Goal: Find specific page/section: Find specific page/section

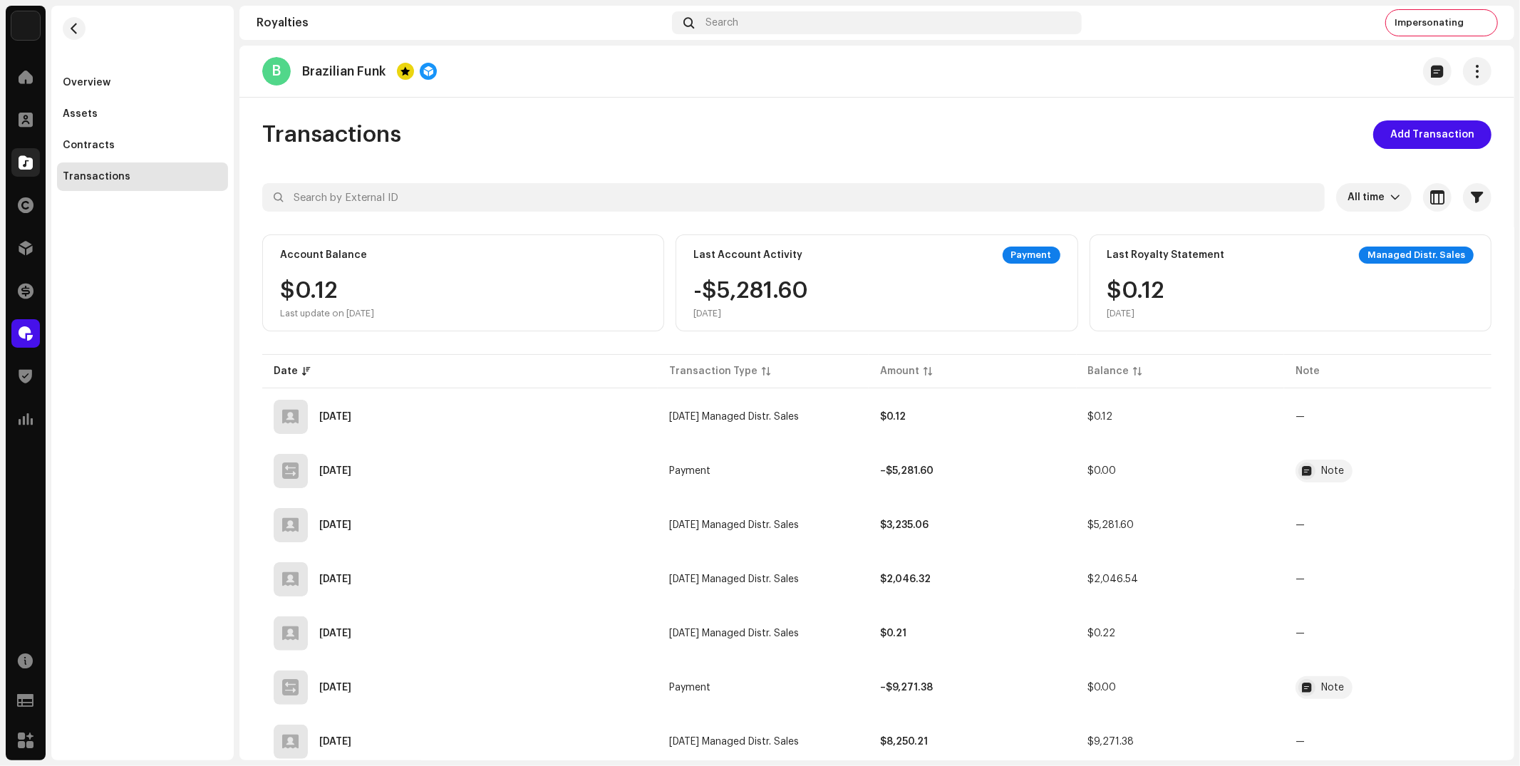
drag, startPoint x: 119, startPoint y: 286, endPoint x: 36, endPoint y: 158, distance: 153.0
click at [115, 274] on div "Overview Assets Contracts Transactions" at bounding box center [142, 383] width 182 height 755
click at [24, 159] on span at bounding box center [26, 162] width 14 height 11
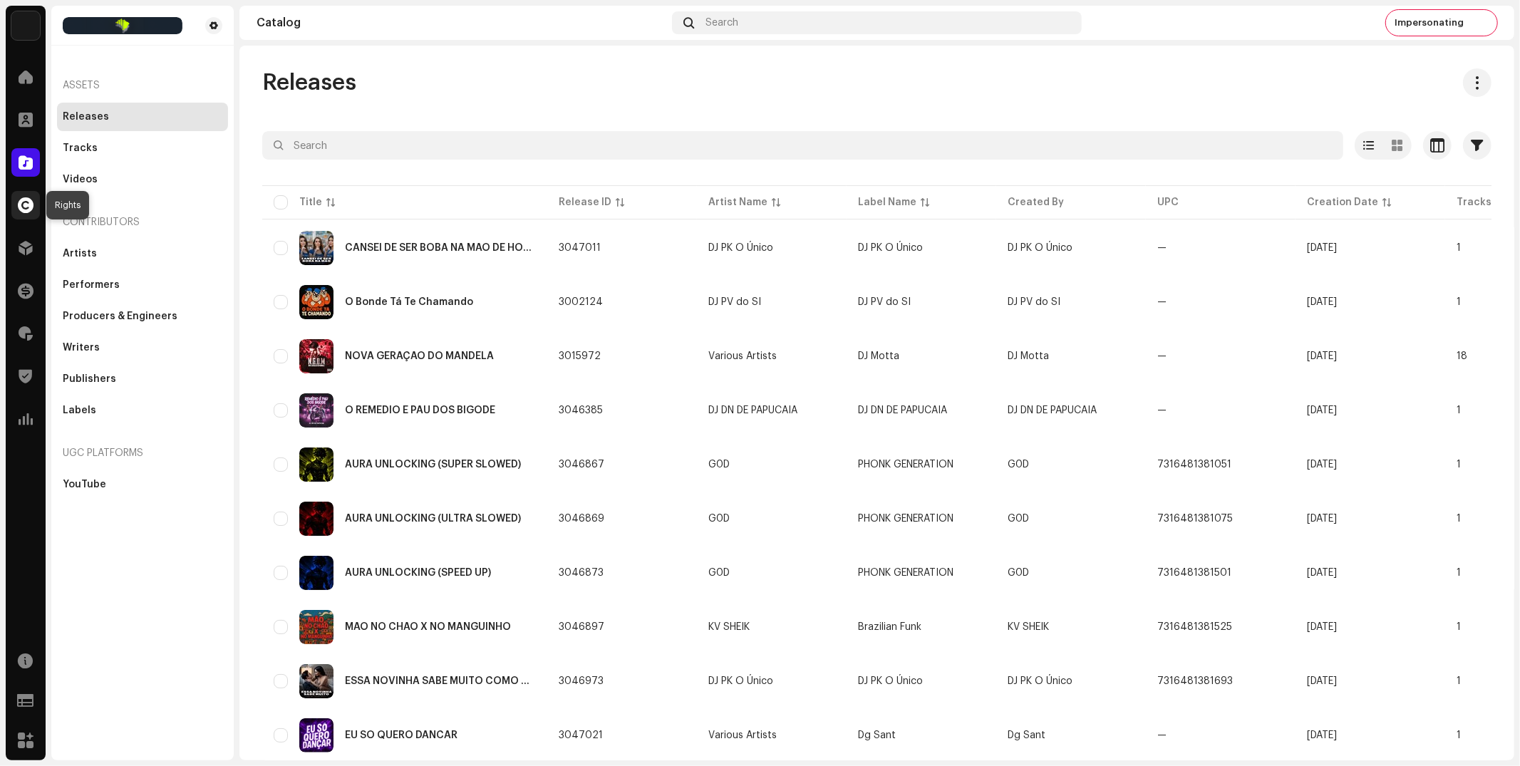
click at [22, 207] on span at bounding box center [26, 205] width 16 height 11
click at [25, 205] on span at bounding box center [26, 205] width 16 height 11
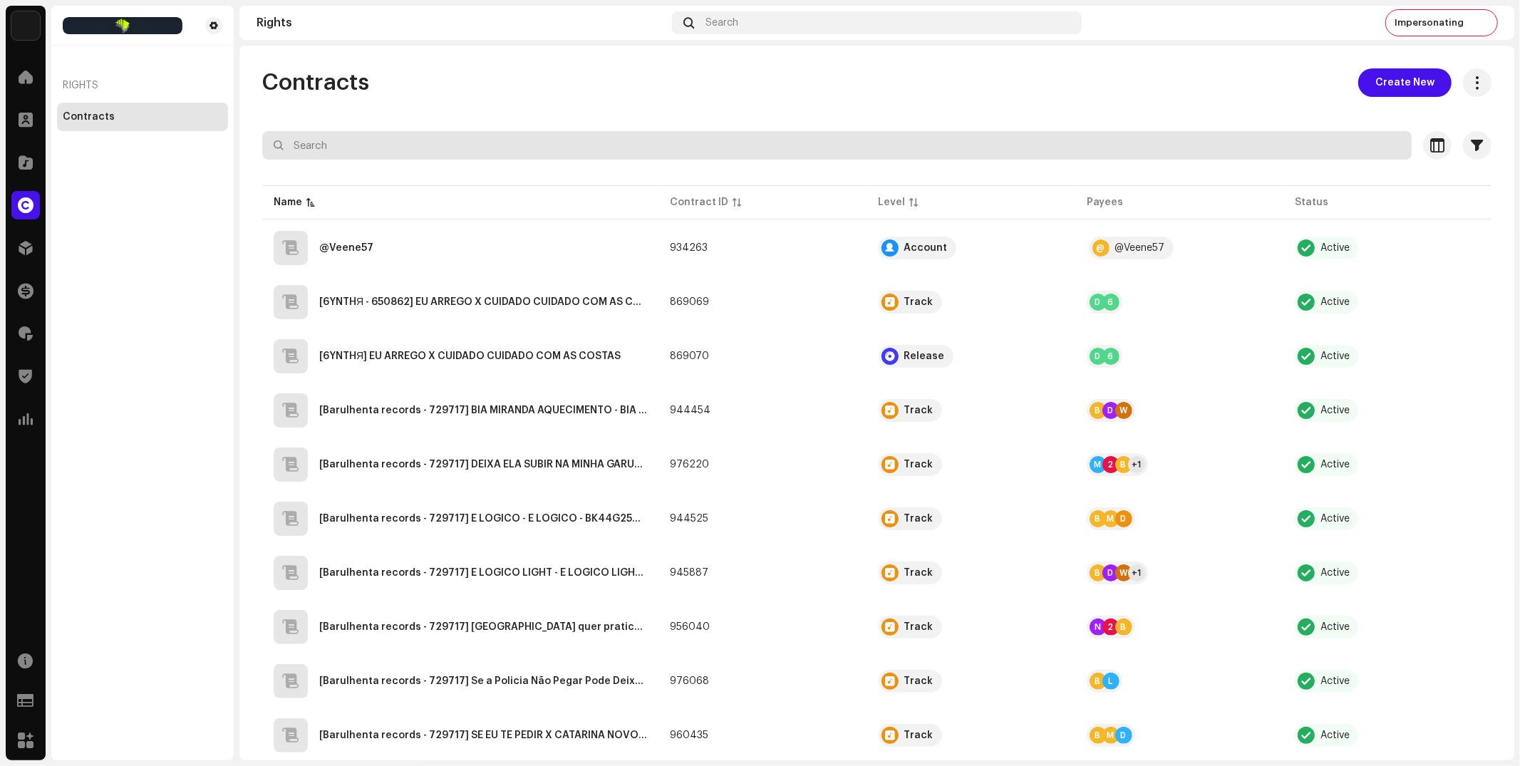
click at [415, 150] on input "text" at bounding box center [837, 145] width 1150 height 29
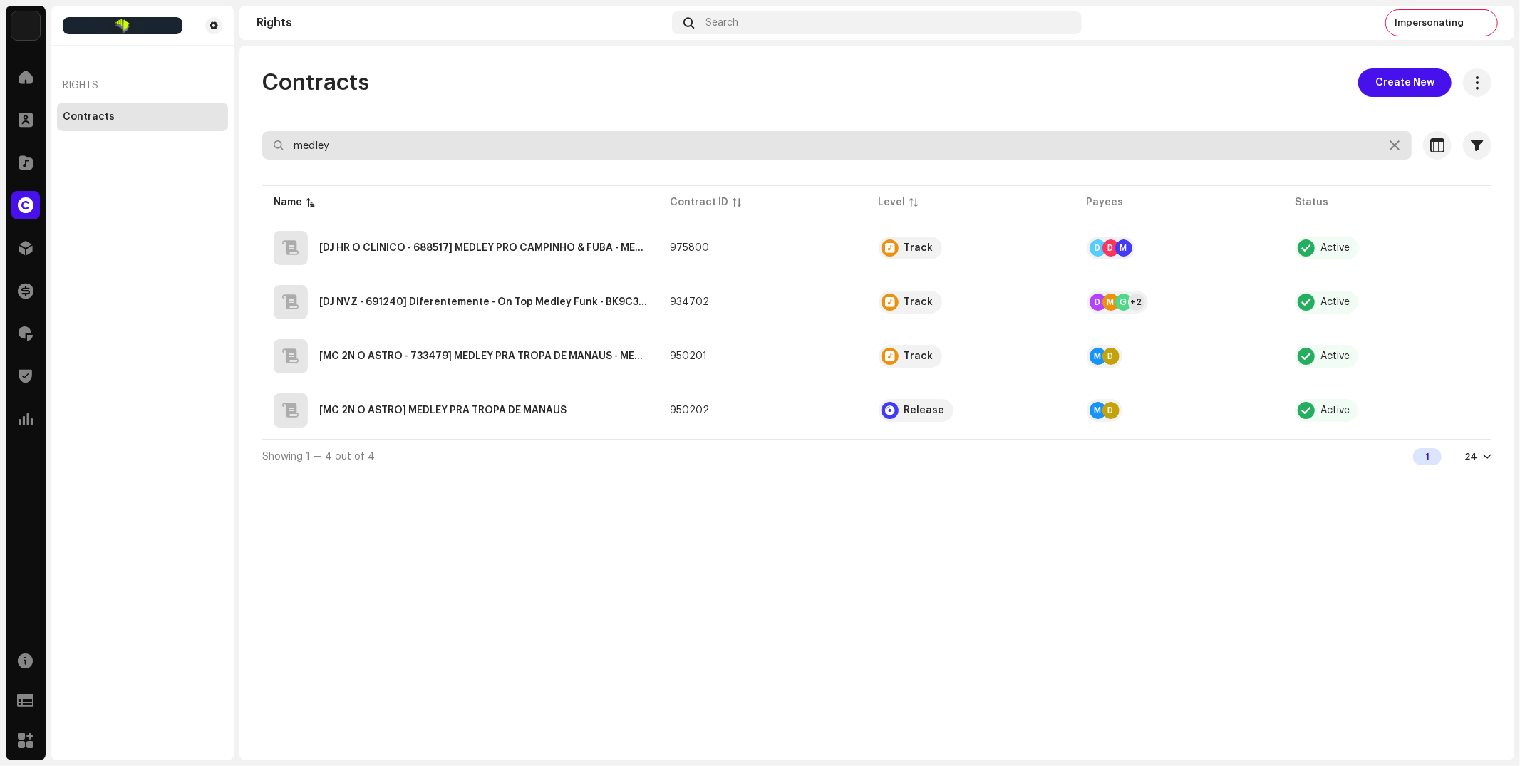
type input "medley"
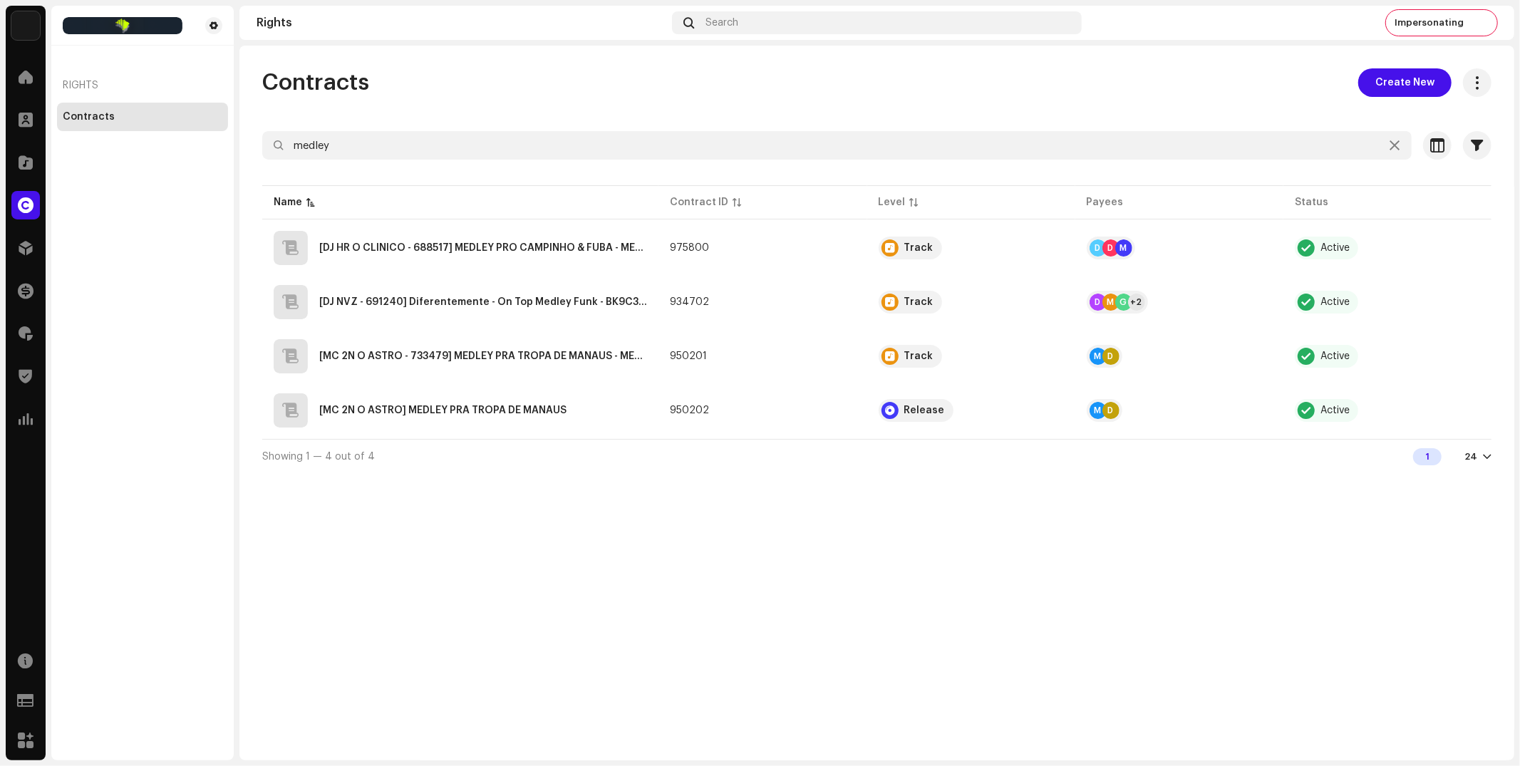
click at [103, 254] on div "Rights Contracts" at bounding box center [142, 383] width 182 height 755
click at [448, 405] on MANAUS"] "[MC 2N O ASTRO] MEDLEY PRA TROPA DE MANAUS" at bounding box center [442, 410] width 247 height 10
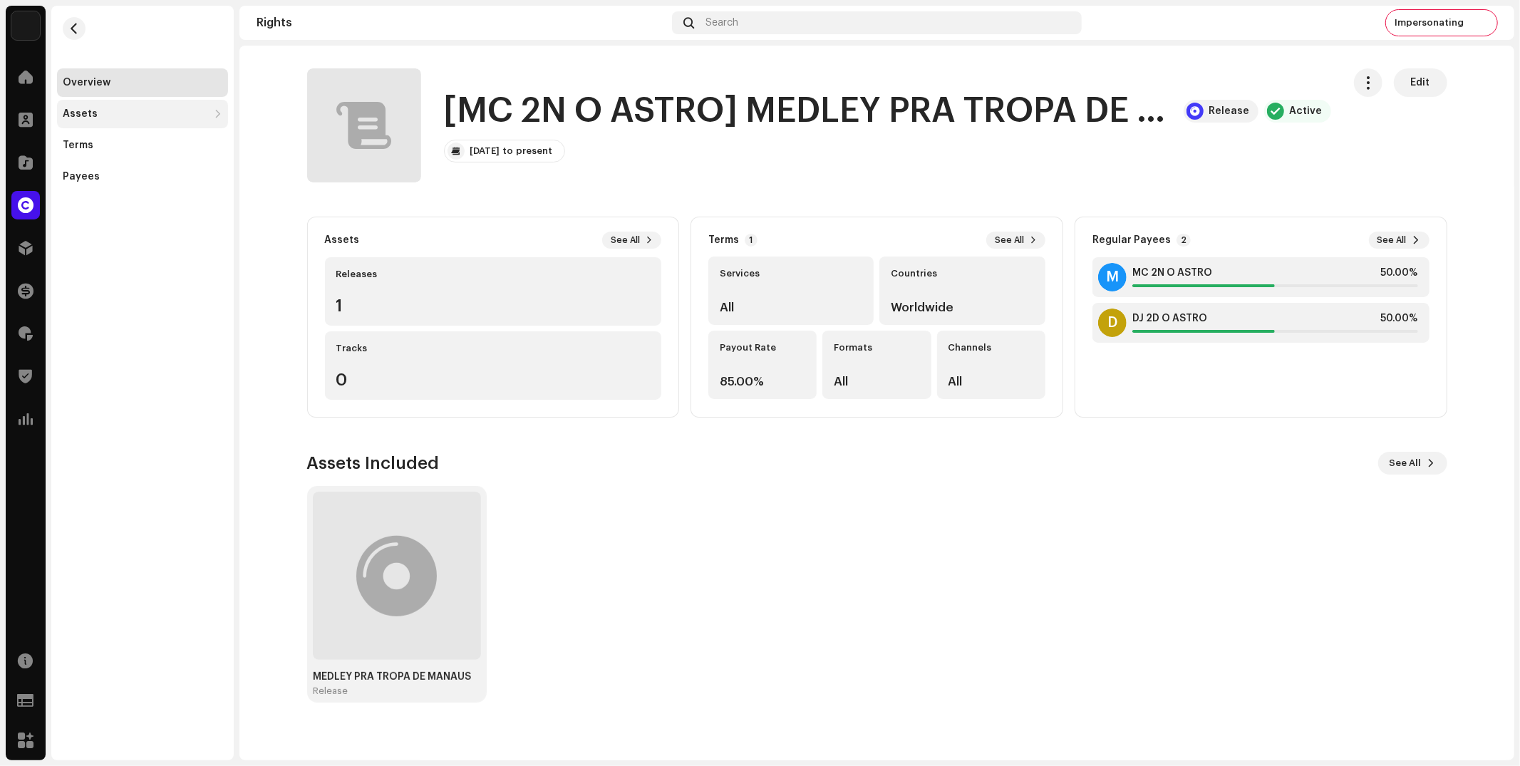
click at [86, 111] on div "Assets" at bounding box center [80, 113] width 35 height 11
click at [115, 145] on div "Releases" at bounding box center [145, 145] width 154 height 11
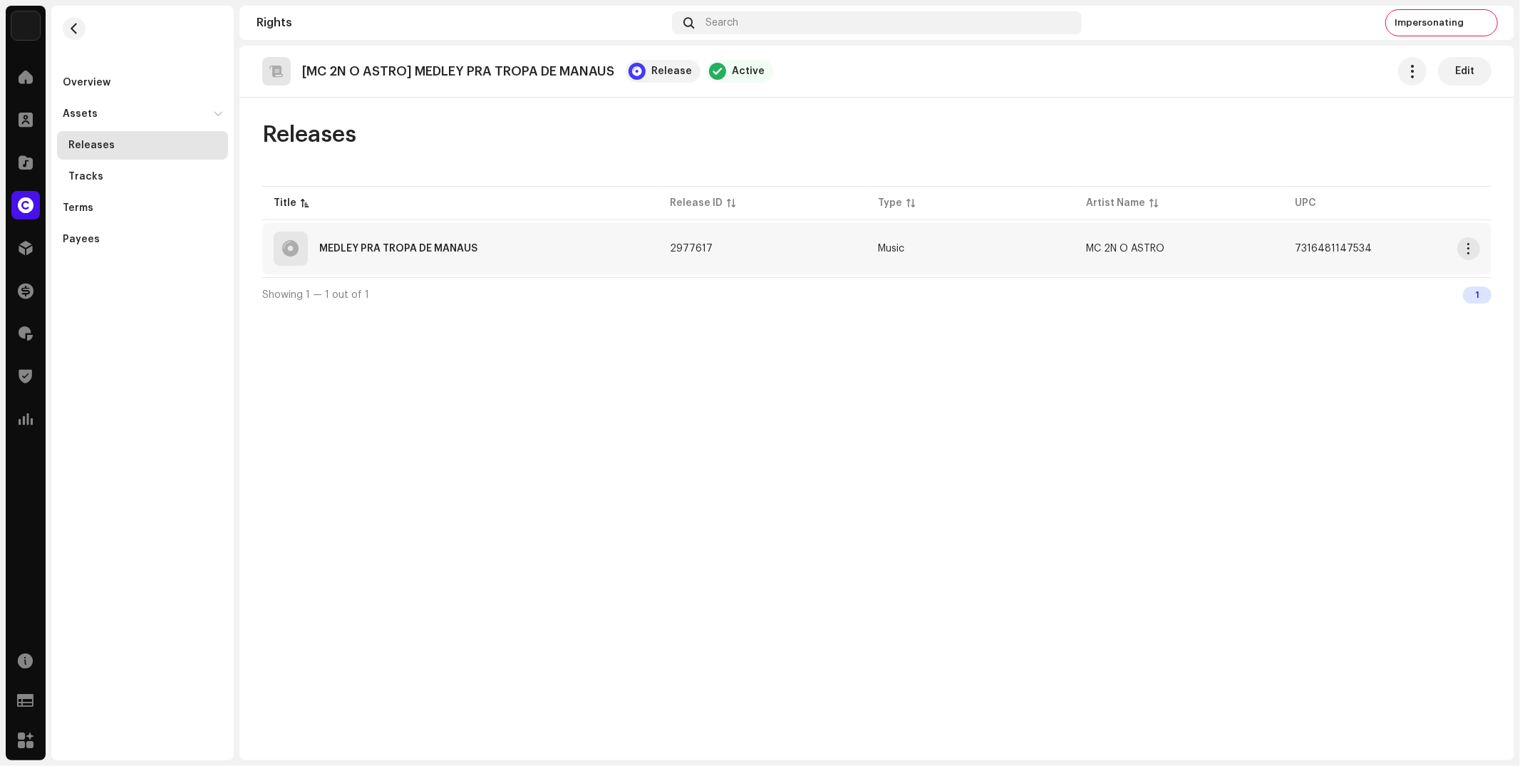
click at [369, 249] on div "MEDLEY PRA TROPA DE MANAUS" at bounding box center [398, 249] width 158 height 10
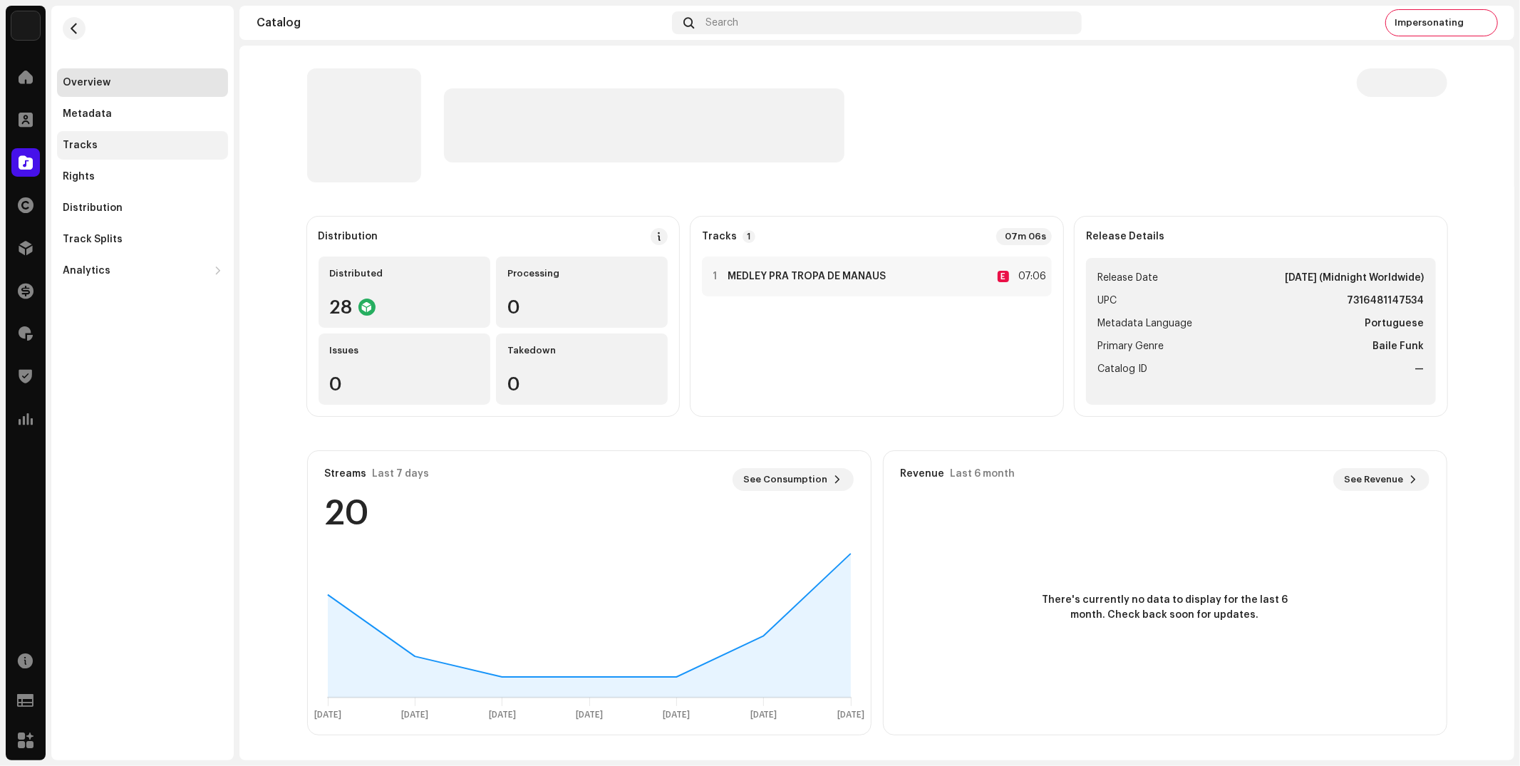
click at [98, 148] on div "Tracks" at bounding box center [143, 145] width 160 height 11
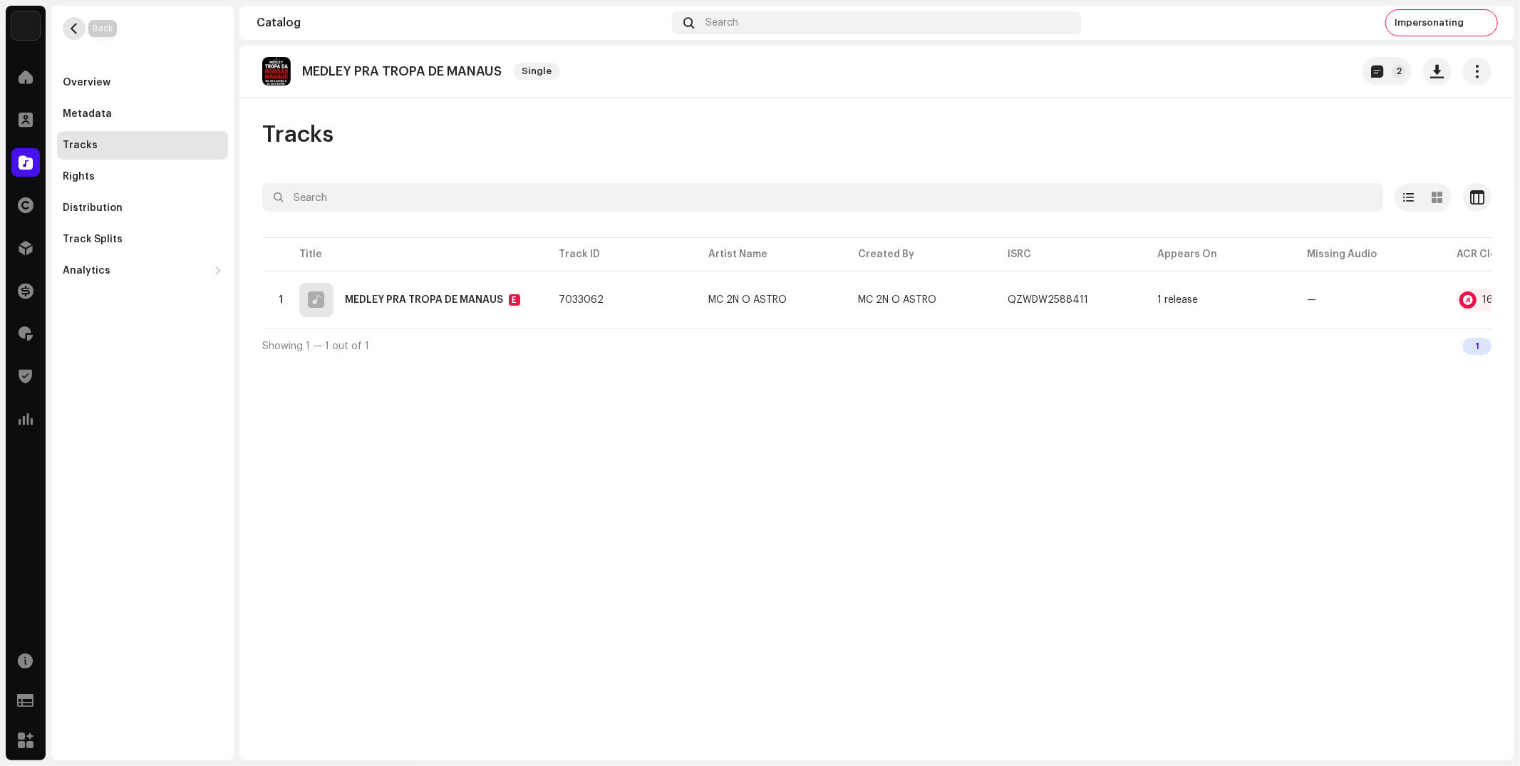
click at [79, 25] on span "button" at bounding box center [74, 28] width 11 height 11
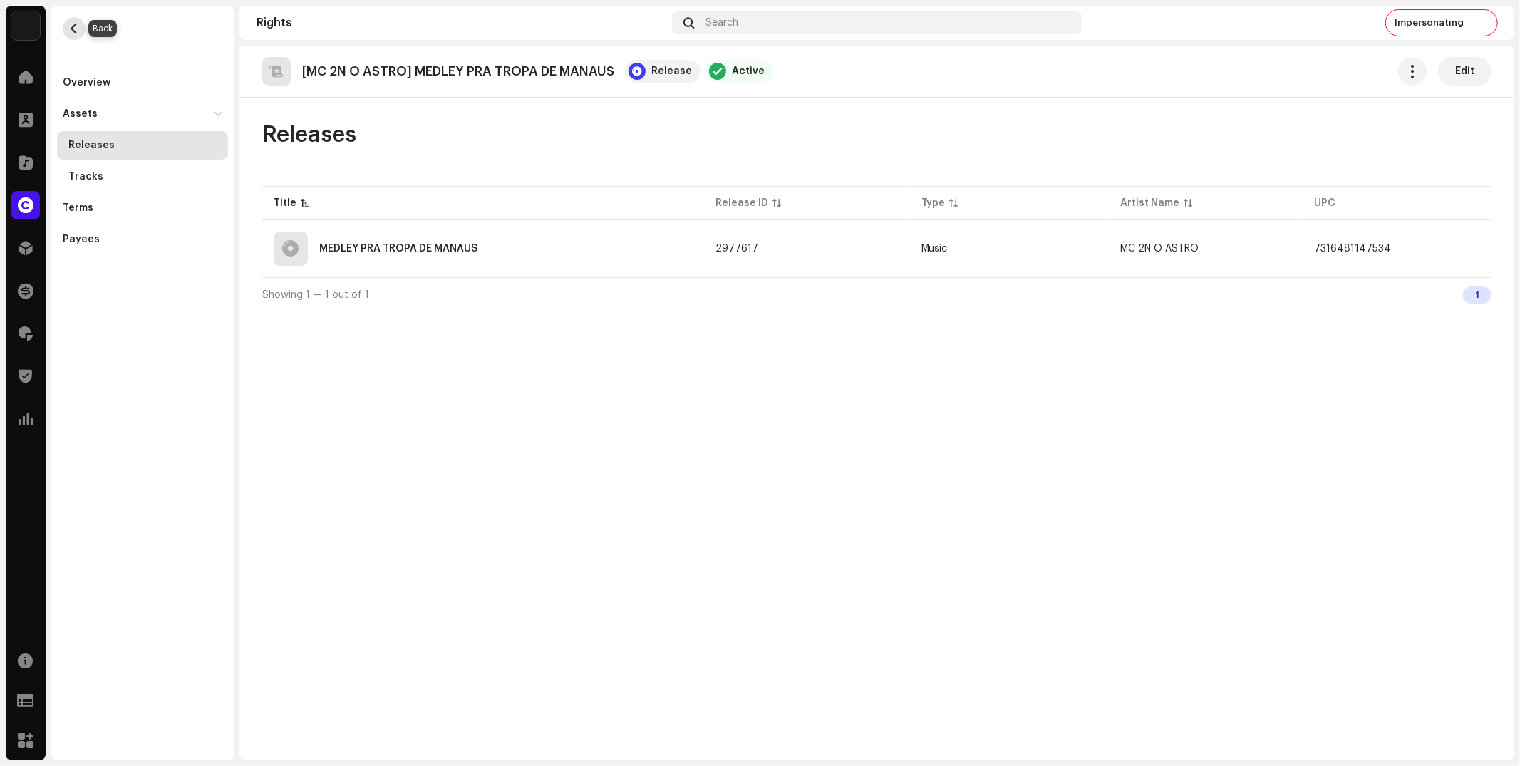
click at [71, 27] on span "button" at bounding box center [74, 28] width 11 height 11
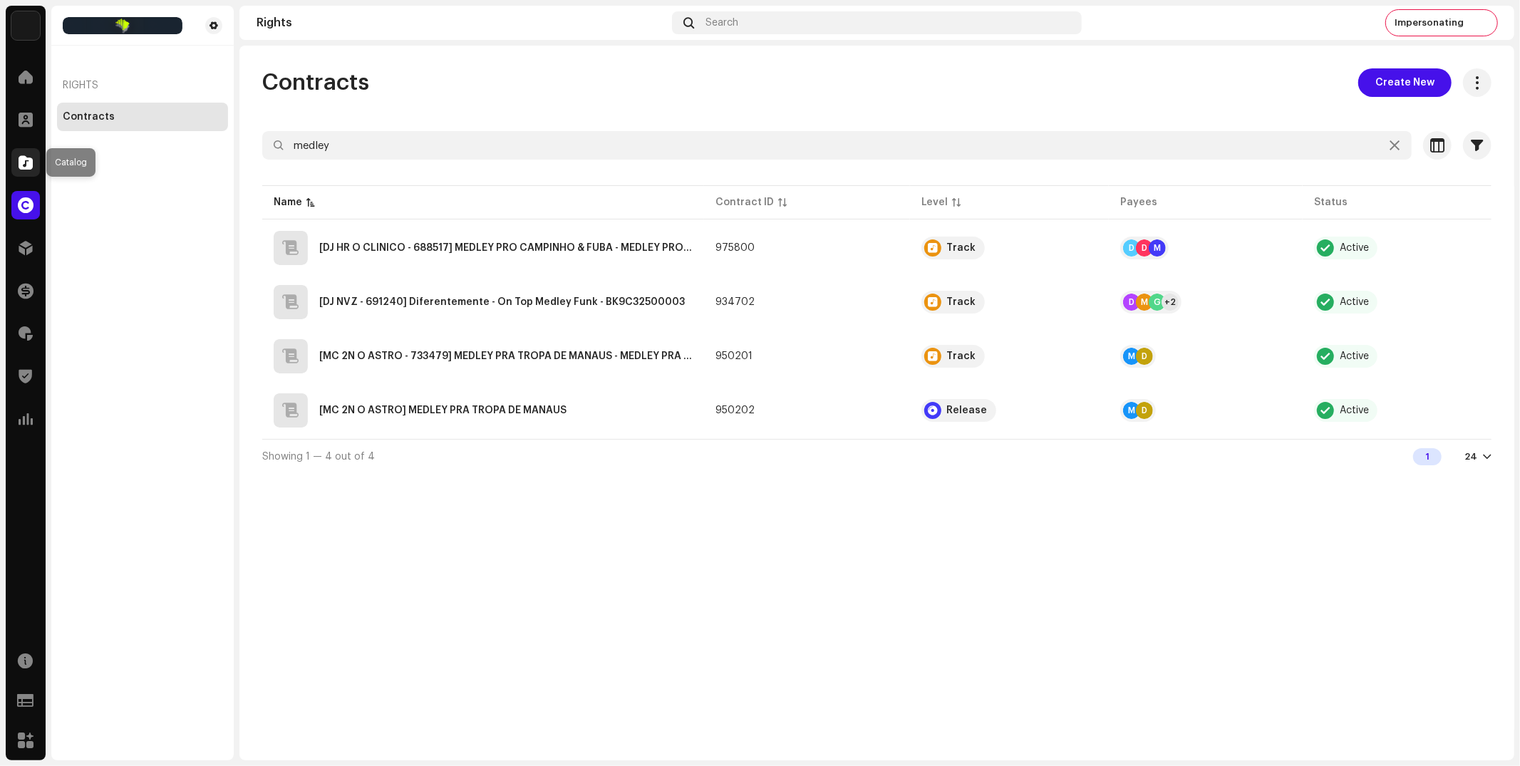
click at [24, 165] on span at bounding box center [26, 162] width 14 height 11
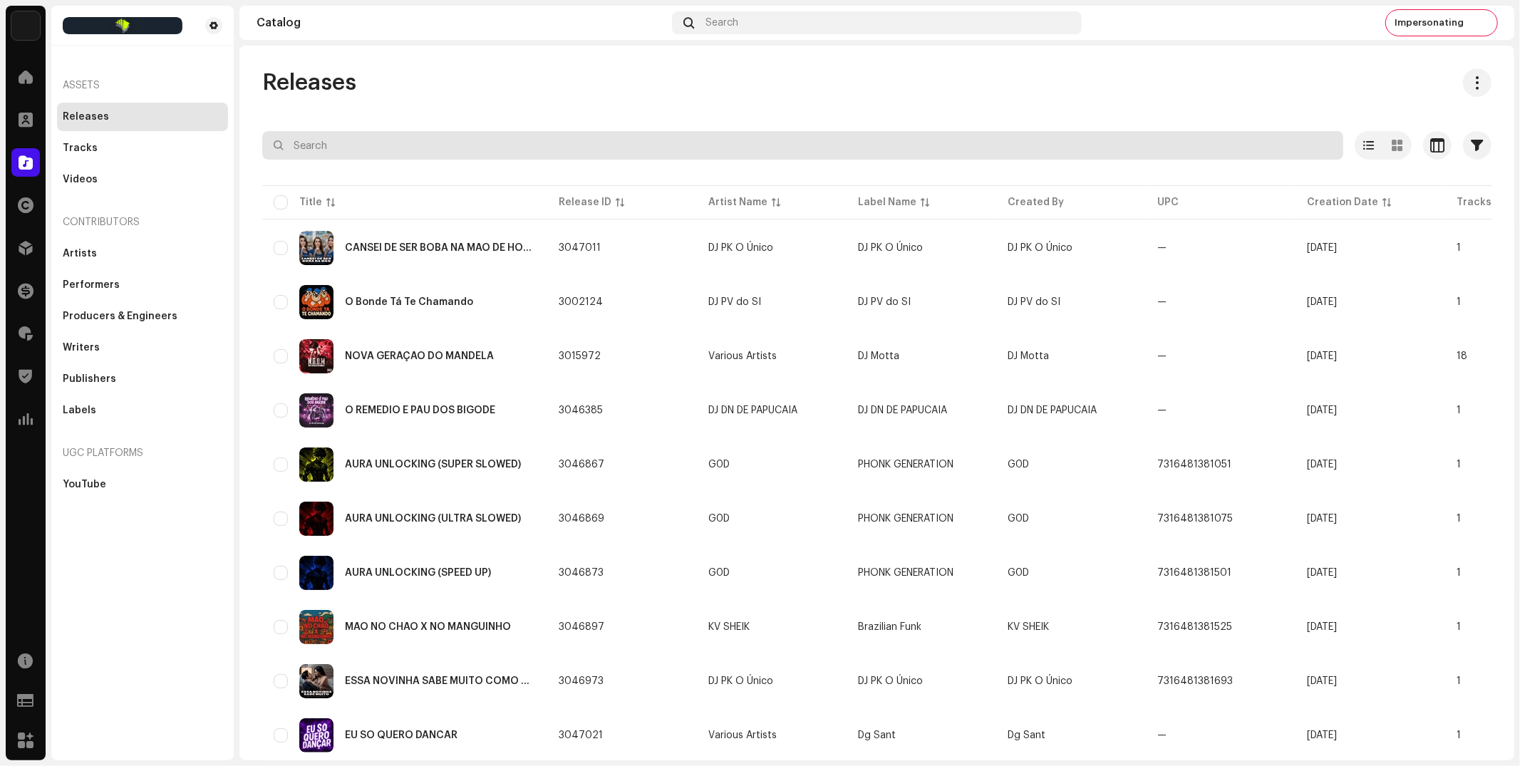
click at [399, 155] on input "text" at bounding box center [802, 145] width 1081 height 29
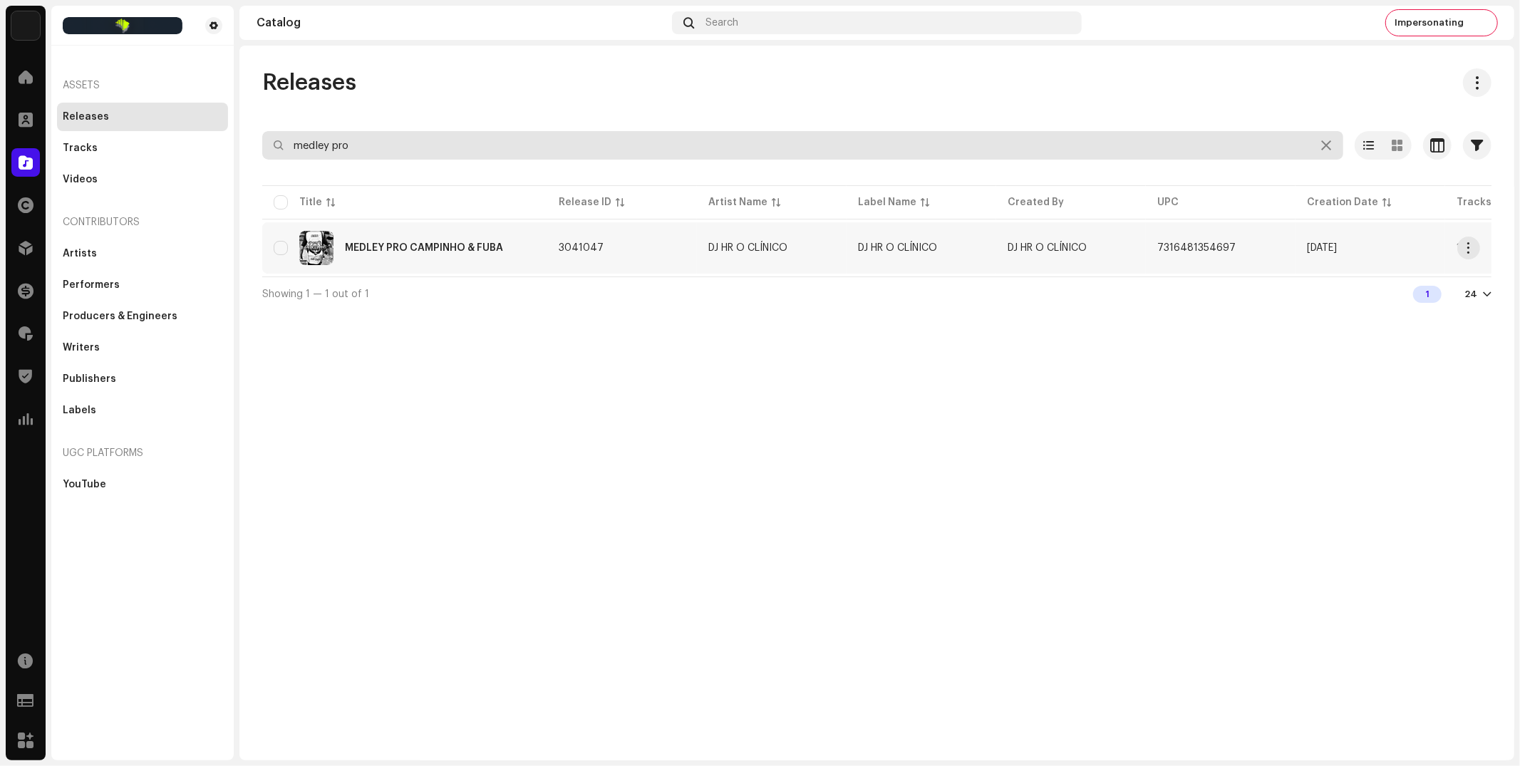
type input "medley pro"
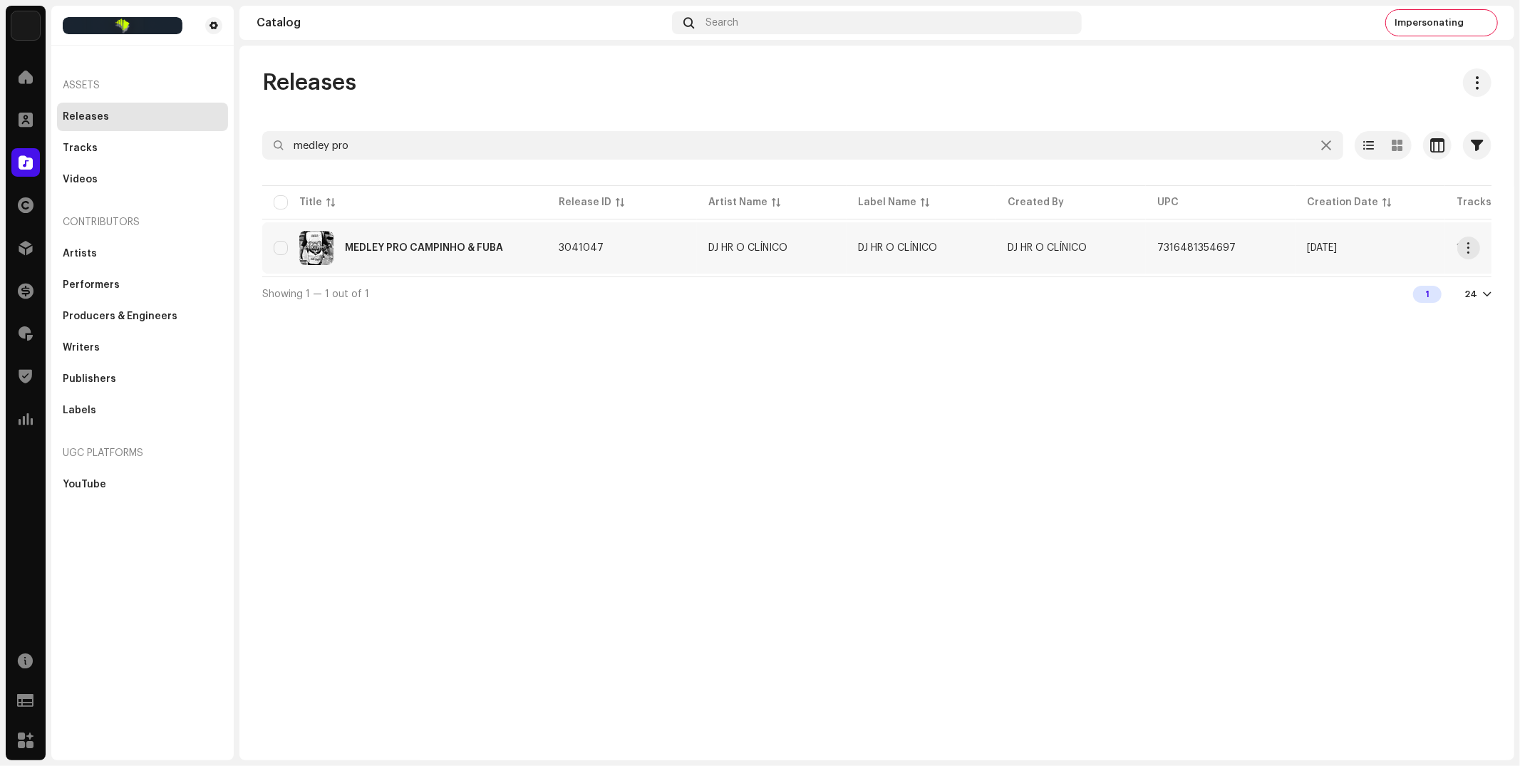
click at [383, 245] on div "MEDLEY PRO CAMPINHO & FUBÁ" at bounding box center [424, 248] width 158 height 10
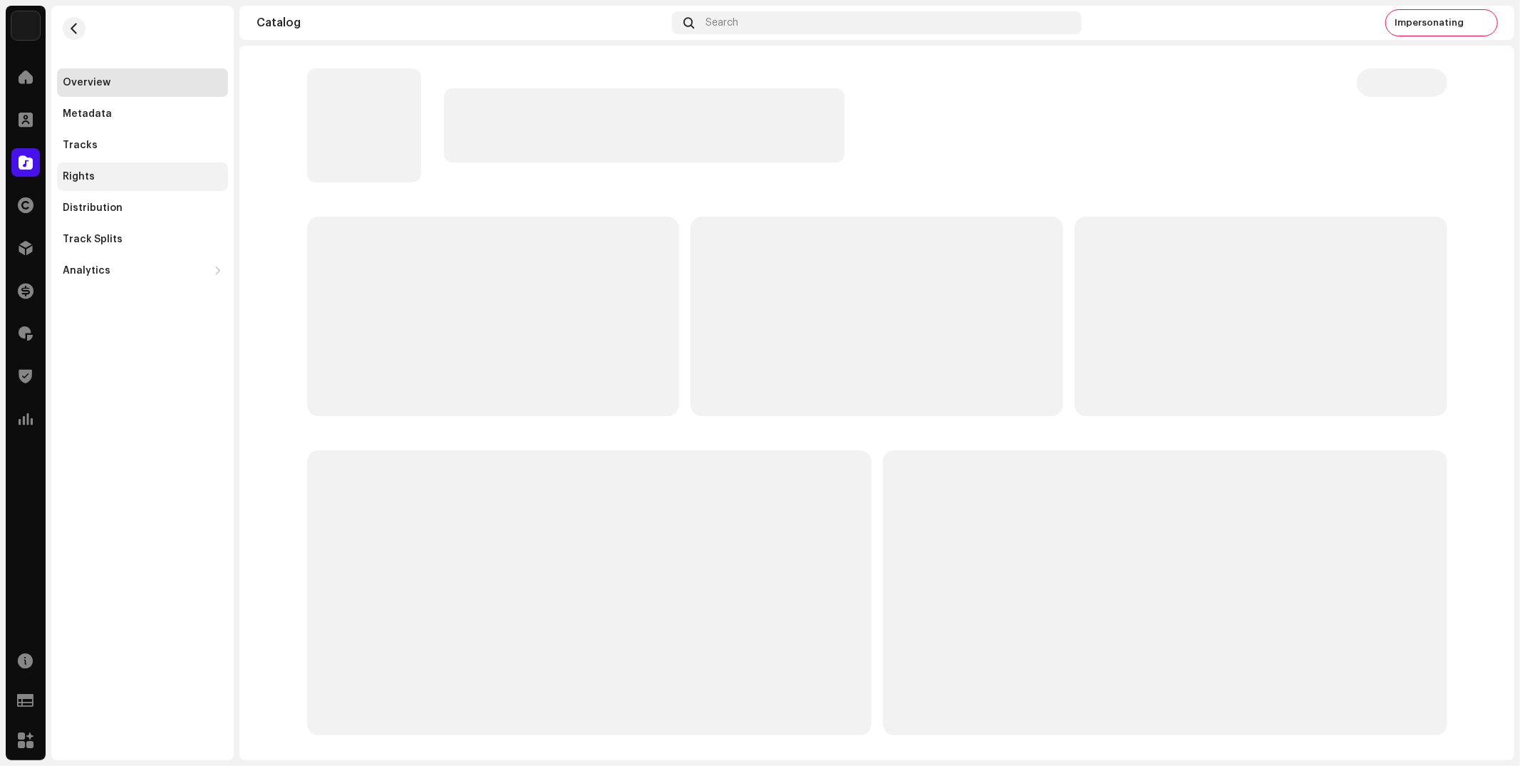
click at [76, 175] on div "Rights" at bounding box center [79, 176] width 32 height 11
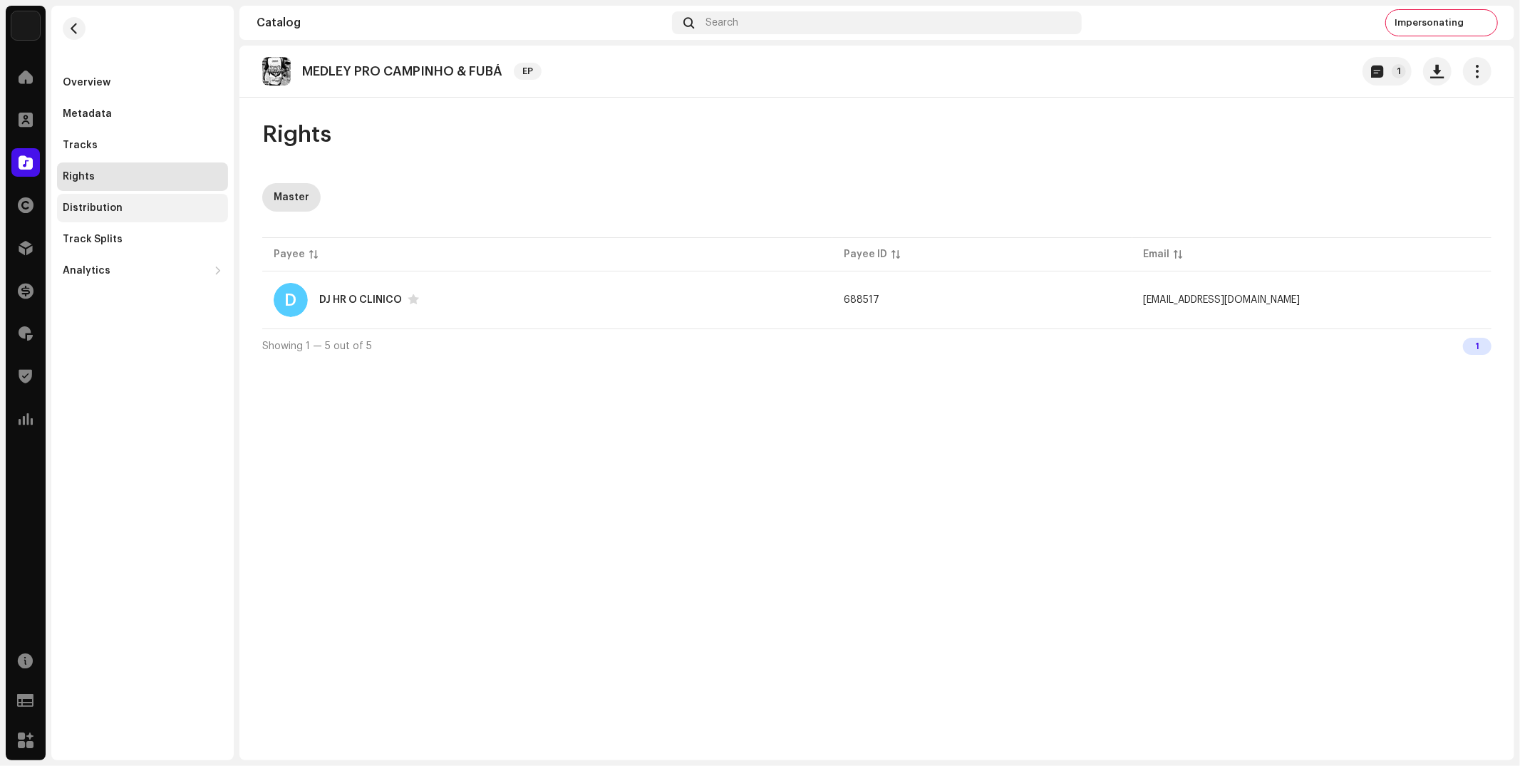
click at [96, 208] on div "Distribution" at bounding box center [93, 207] width 60 height 11
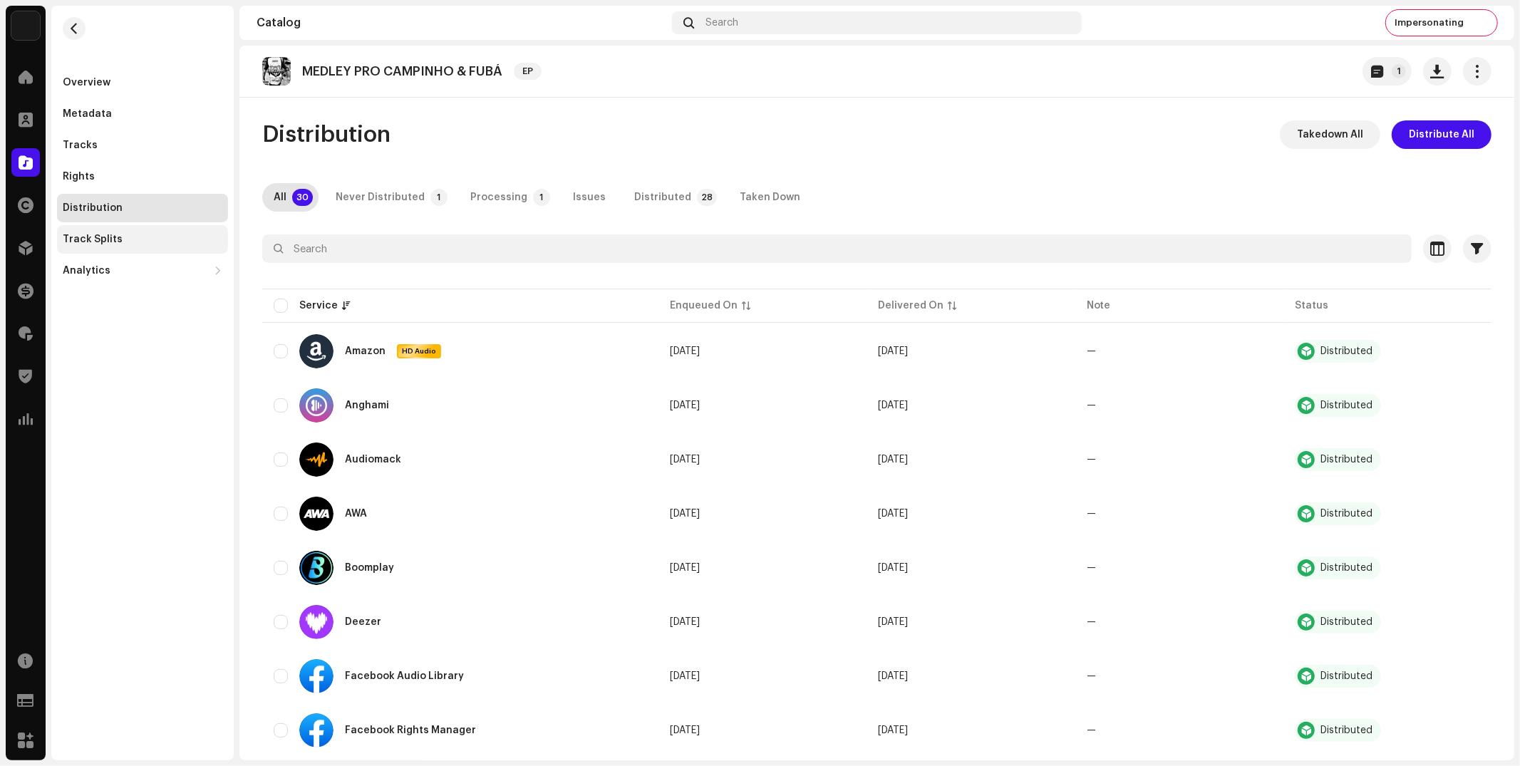
click at [96, 247] on div "Track Splits" at bounding box center [142, 239] width 171 height 29
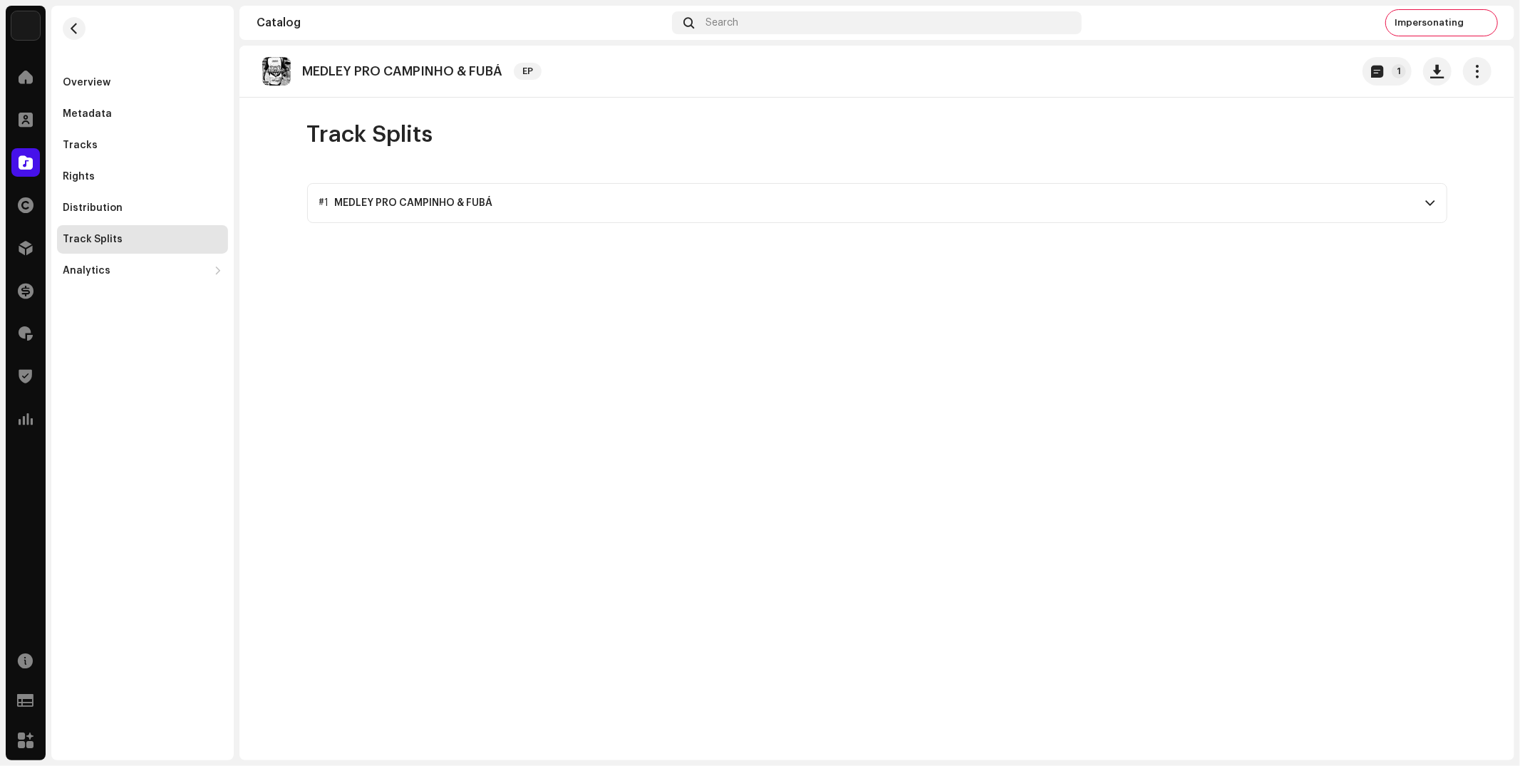
click at [472, 205] on div "MEDLEY PRO CAMPINHO & FUBÁ" at bounding box center [414, 202] width 158 height 11
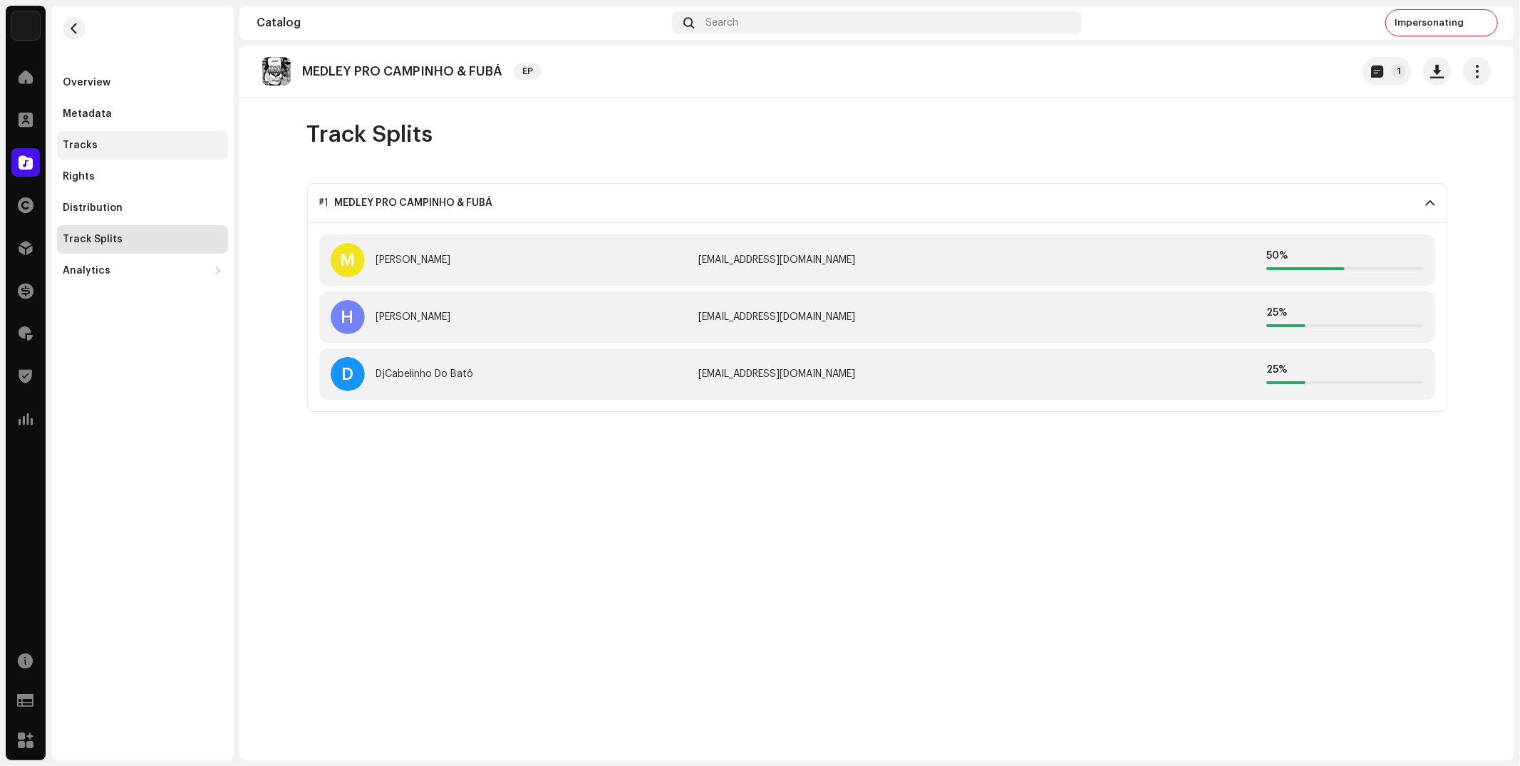
click at [81, 141] on div "Tracks" at bounding box center [80, 145] width 35 height 11
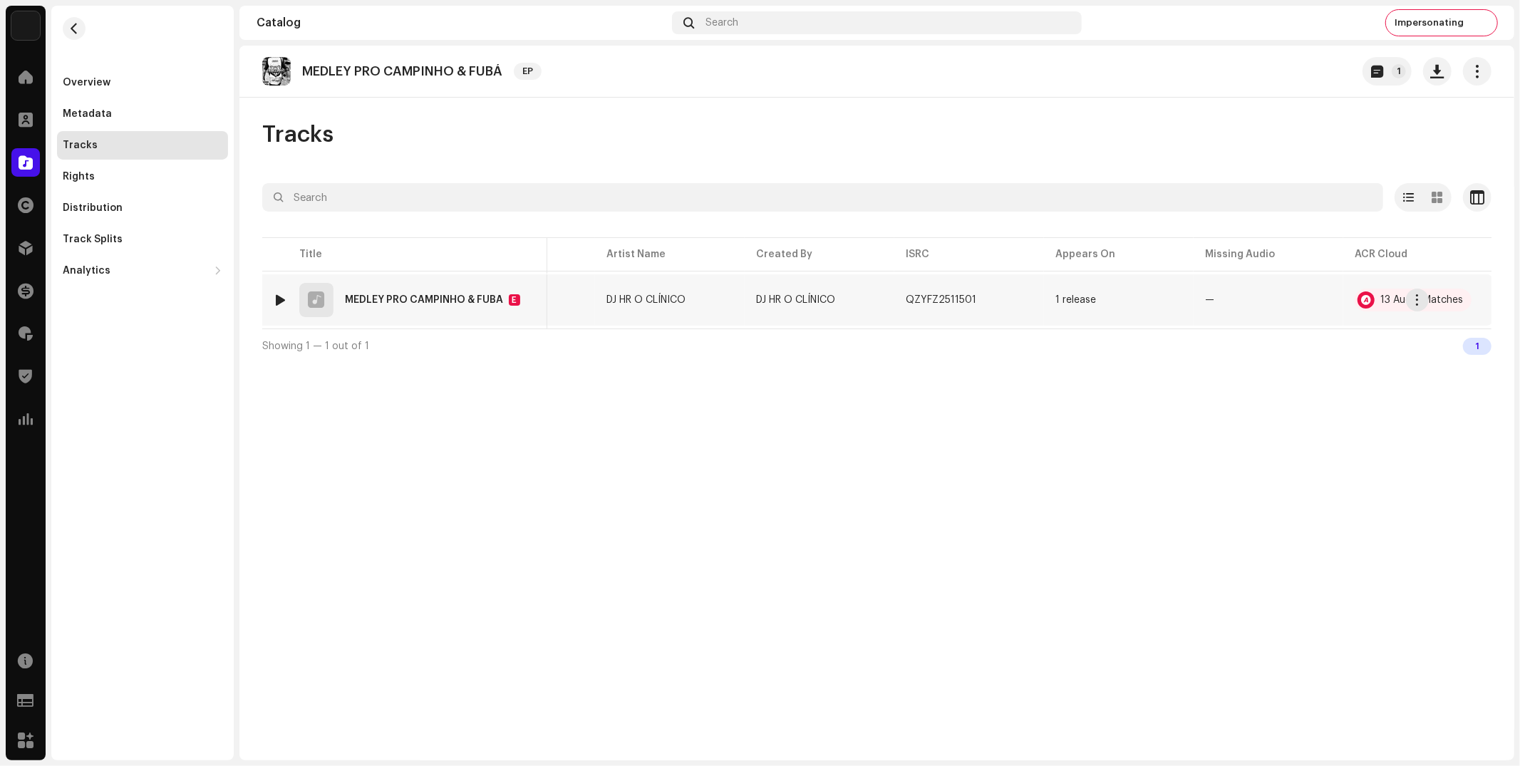
scroll to position [0, 108]
drag, startPoint x: 1461, startPoint y: 14, endPoint x: 1460, endPoint y: 41, distance: 27.8
click at [1461, 14] on div "Impersonating" at bounding box center [1441, 23] width 111 height 26
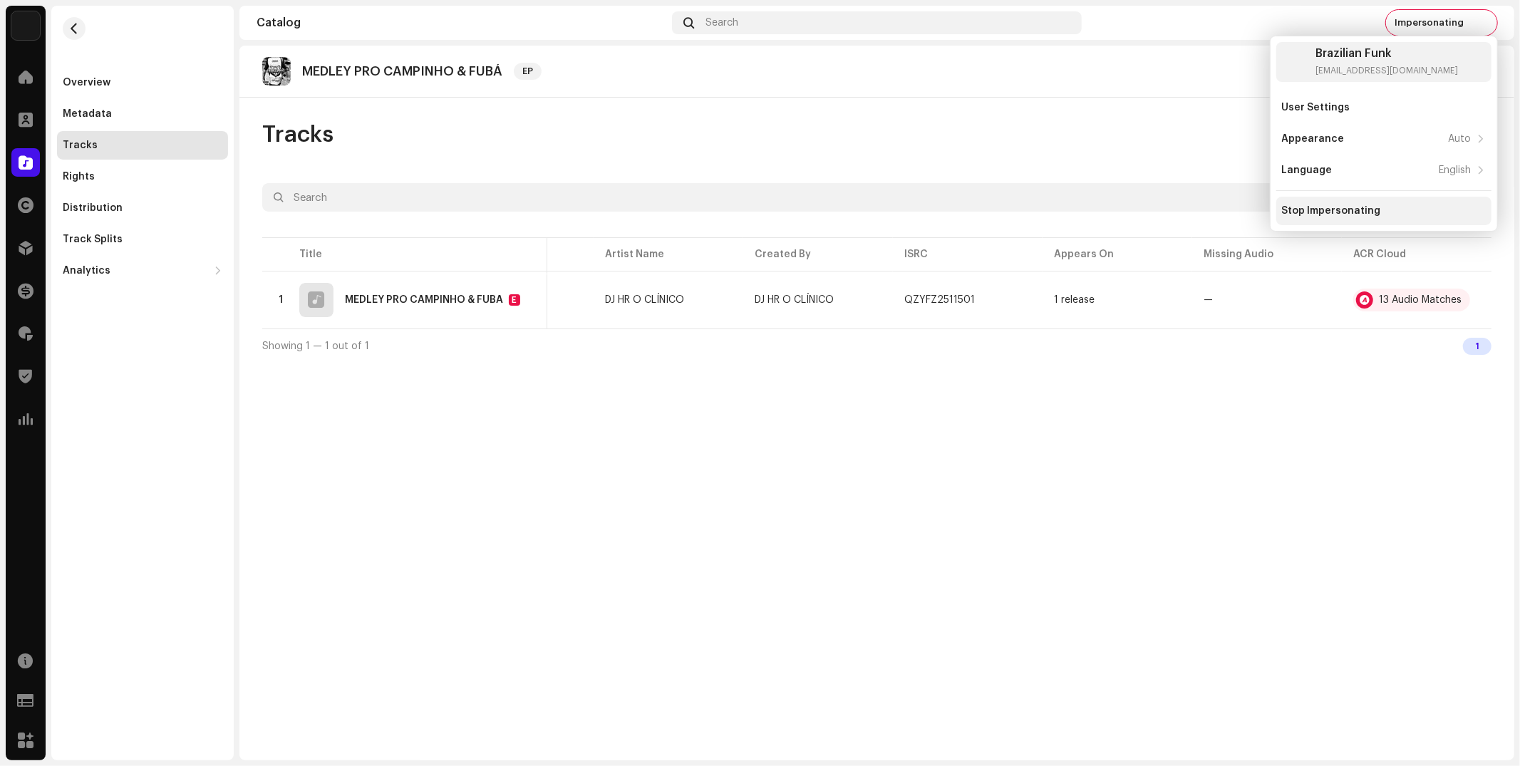
drag, startPoint x: 1364, startPoint y: 210, endPoint x: 1355, endPoint y: 207, distance: 9.0
click at [1363, 209] on div "Stop Impersonating" at bounding box center [1331, 210] width 99 height 11
